Goal: Participate in discussion: Engage in conversation with other users on a specific topic

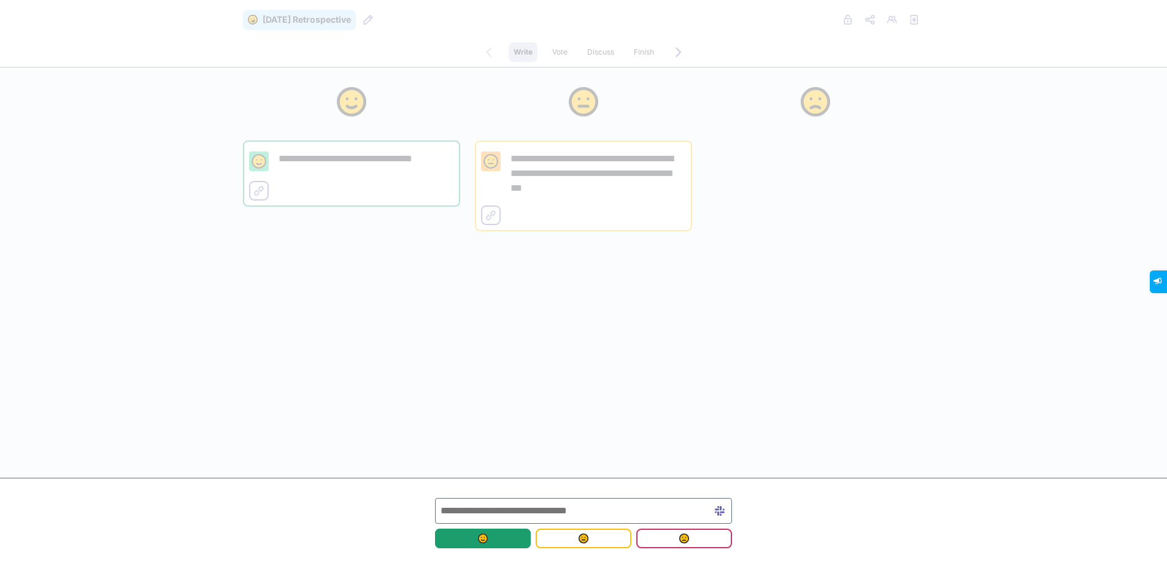
click at [475, 542] on span "submit" at bounding box center [483, 539] width 76 height 10
type input "**********"
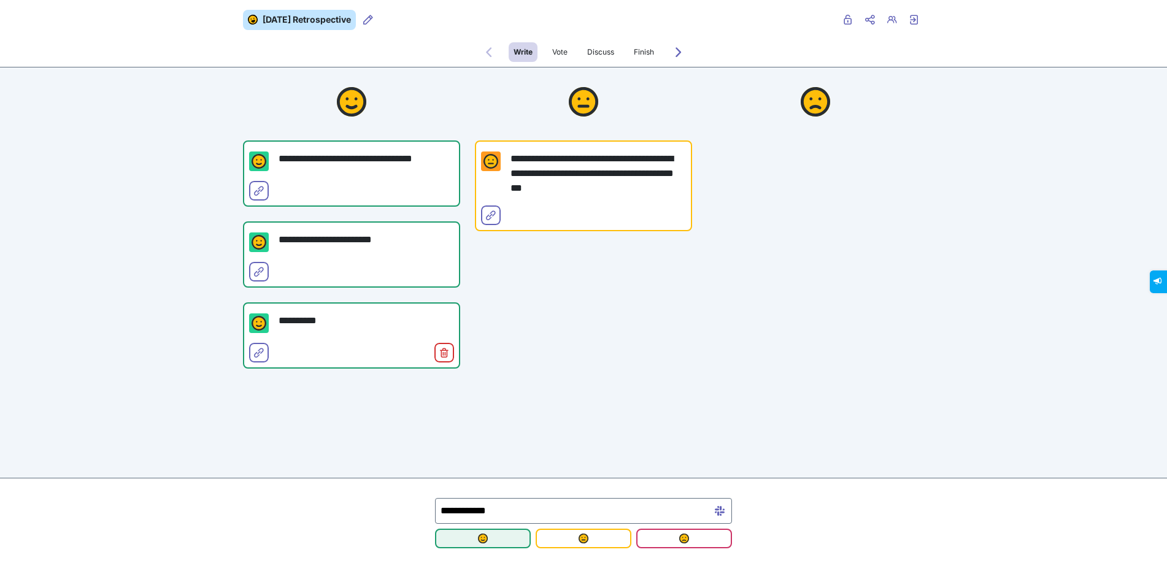
type input "**********"
click at [498, 537] on span "submit" at bounding box center [483, 539] width 76 height 10
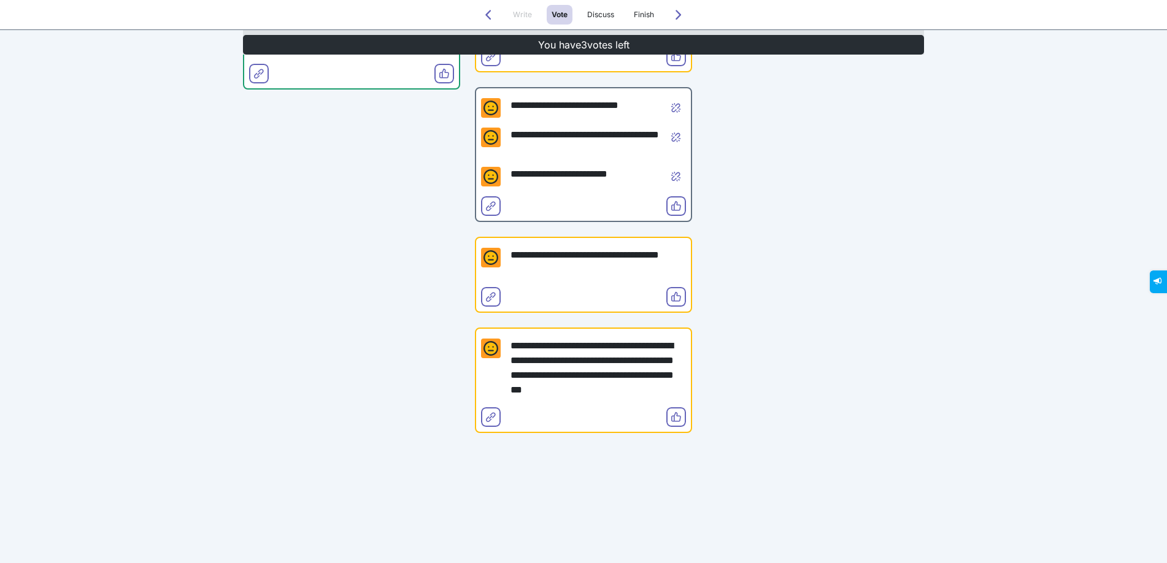
scroll to position [456, 0]
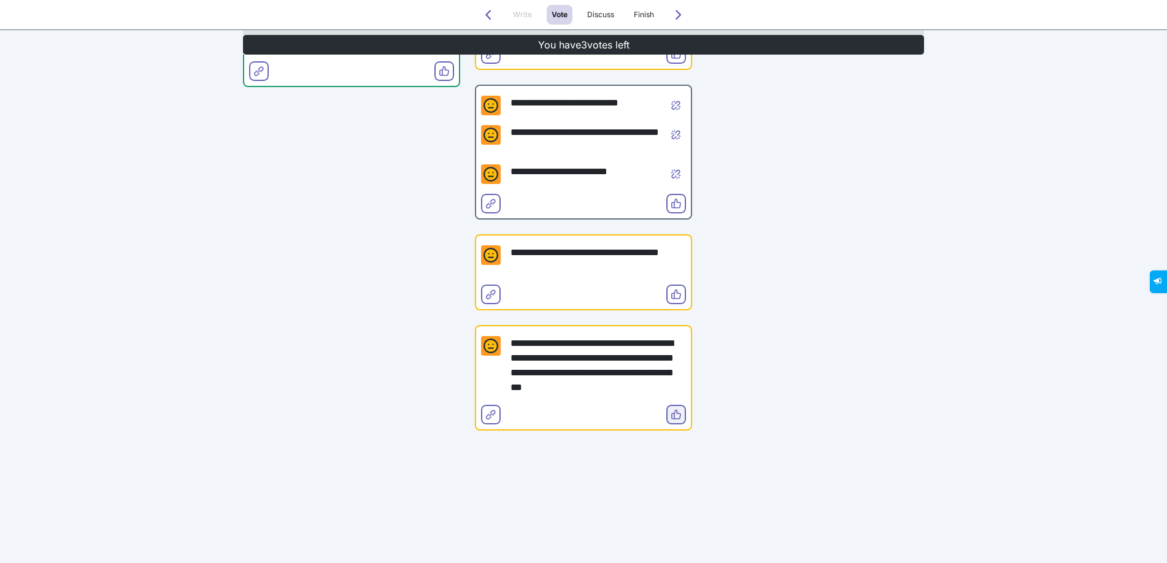
click at [673, 415] on icon "Vote" at bounding box center [676, 415] width 10 height 10
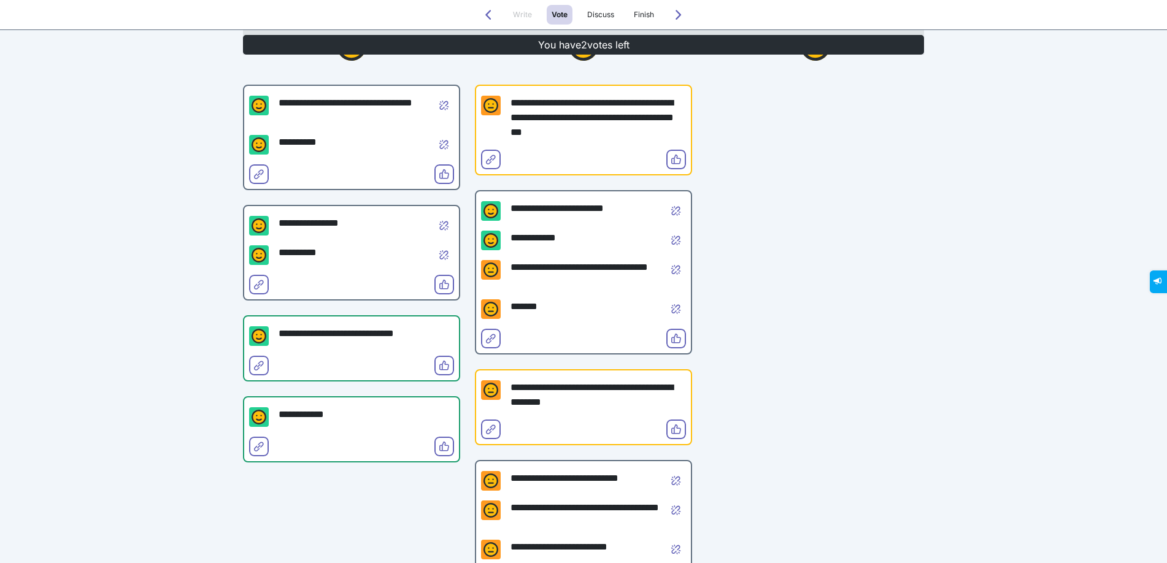
scroll to position [67, 0]
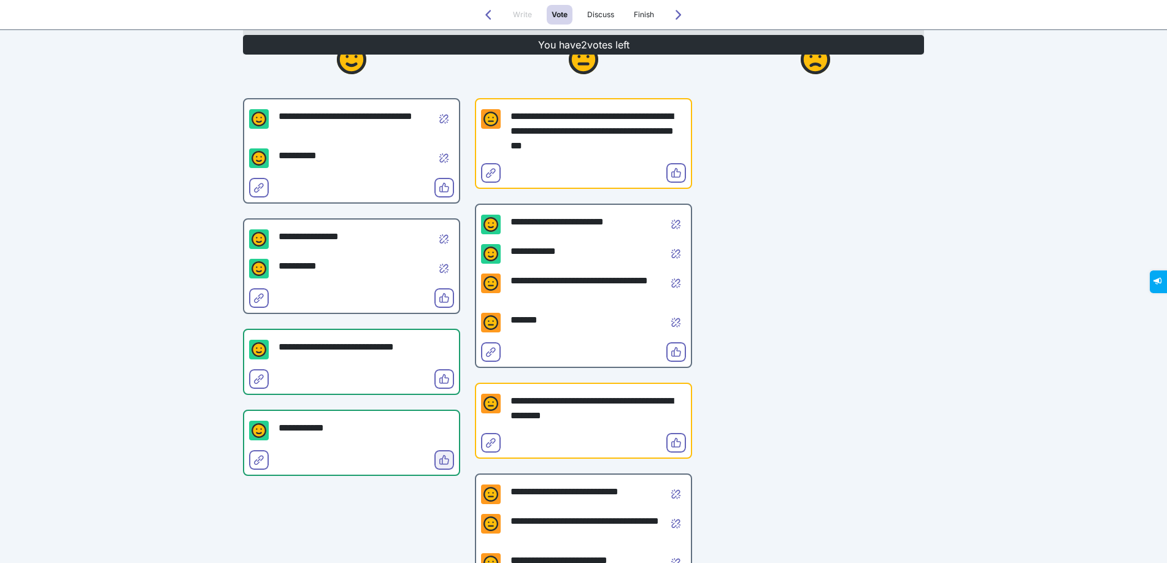
click at [442, 457] on icon "Vote" at bounding box center [444, 460] width 10 height 10
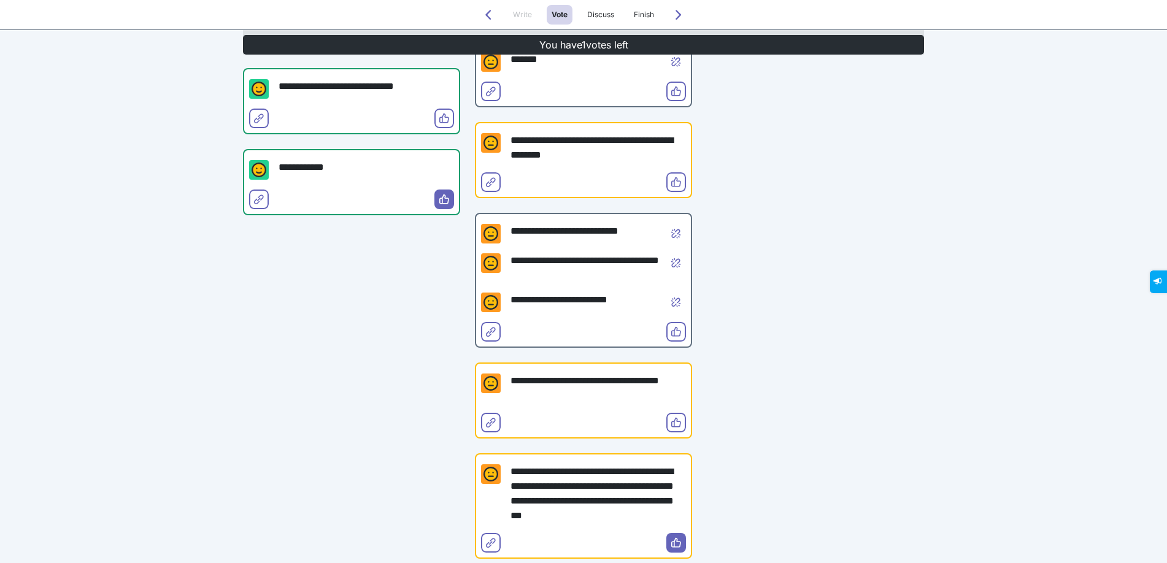
scroll to position [328, 0]
click at [676, 421] on icon "Vote" at bounding box center [676, 422] width 10 height 10
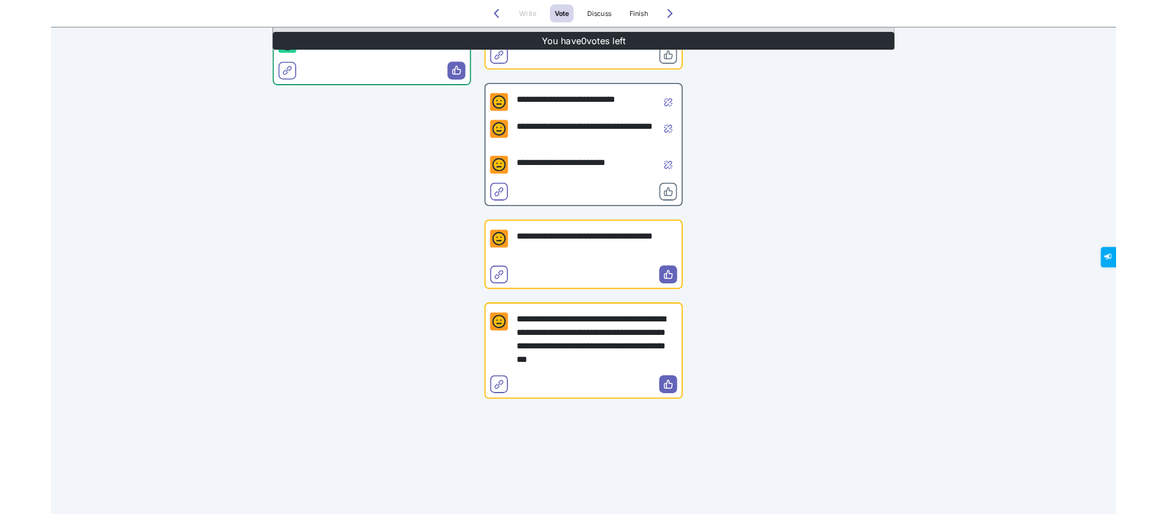
scroll to position [0, 0]
